Goal: Obtain resource: Download file/media

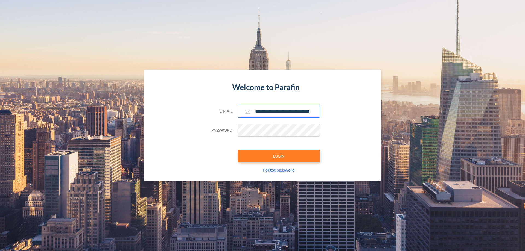
type input "**********"
click at [279, 156] on button "LOGIN" at bounding box center [279, 156] width 82 height 13
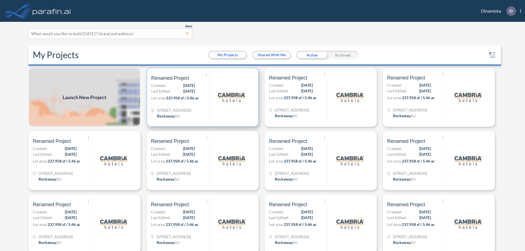
scroll to position [1, 0]
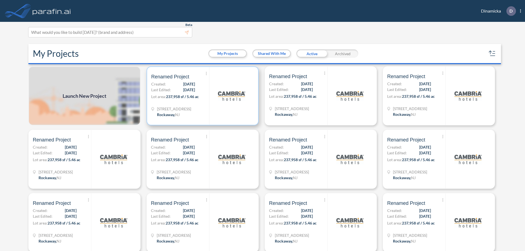
click at [201, 96] on p "Lot area: 237,958 sf / 5.46 ac" at bounding box center [180, 98] width 58 height 8
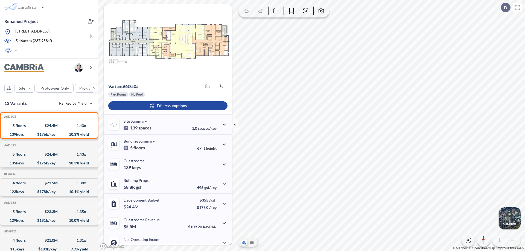
scroll to position [28, 0]
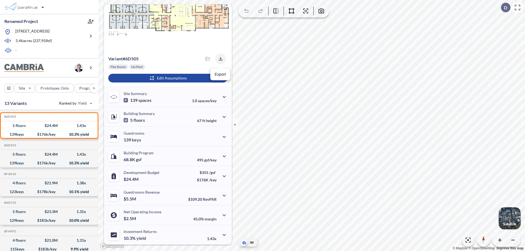
click at [219, 59] on icon "button" at bounding box center [221, 59] width 4 height 4
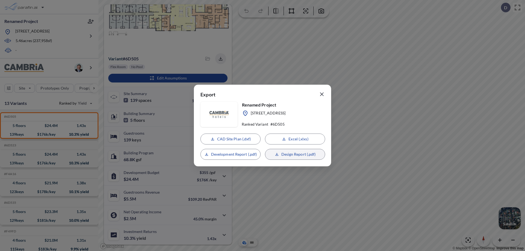
click at [295, 154] on p "Design Report (.pdf)" at bounding box center [298, 154] width 34 height 5
